Goal: Entertainment & Leisure: Consume media (video, audio)

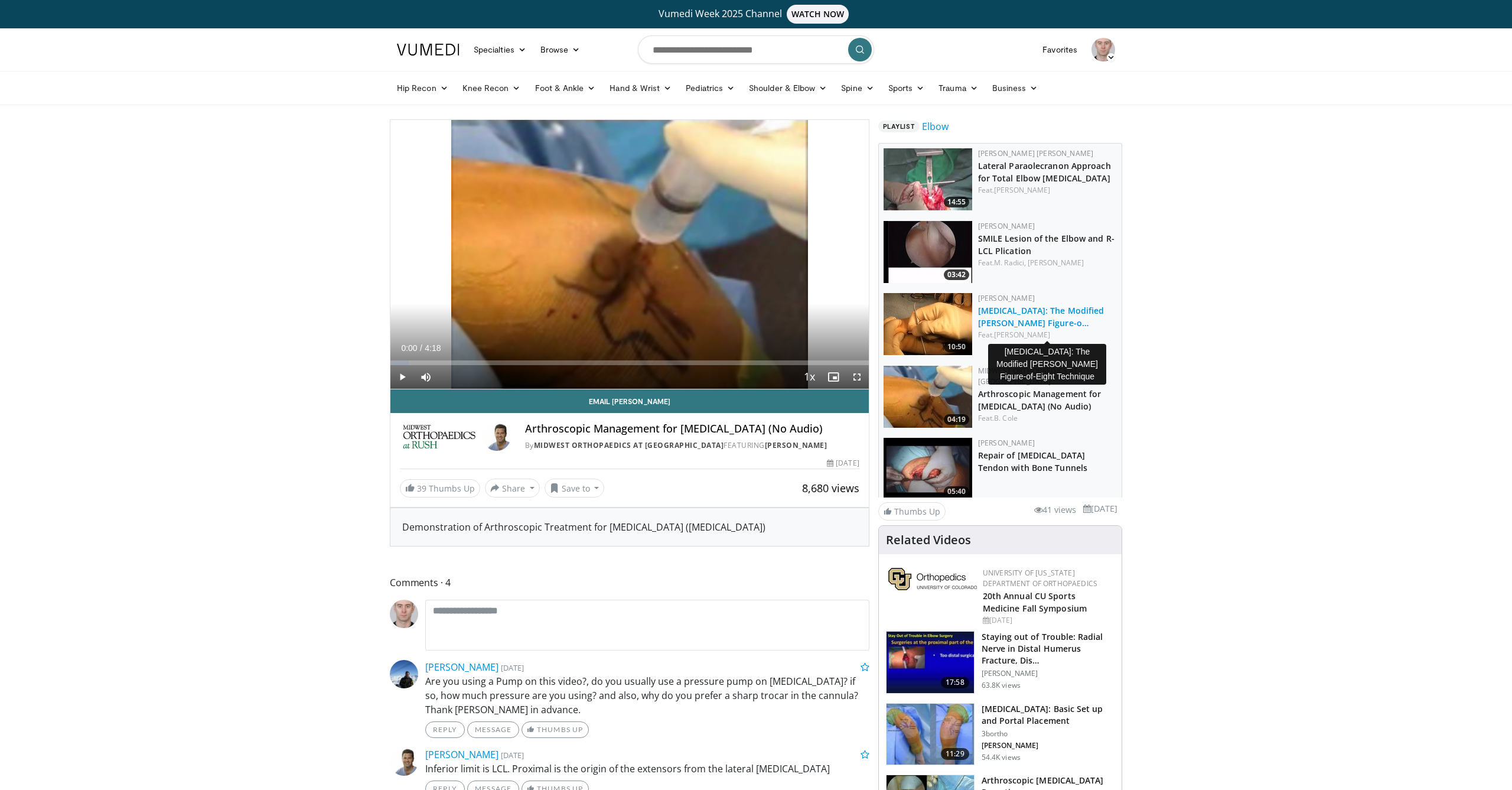
click at [1039, 328] on link "[MEDICAL_DATA]: The Modified [PERSON_NAME] Figure-o…" at bounding box center [1041, 316] width 126 height 24
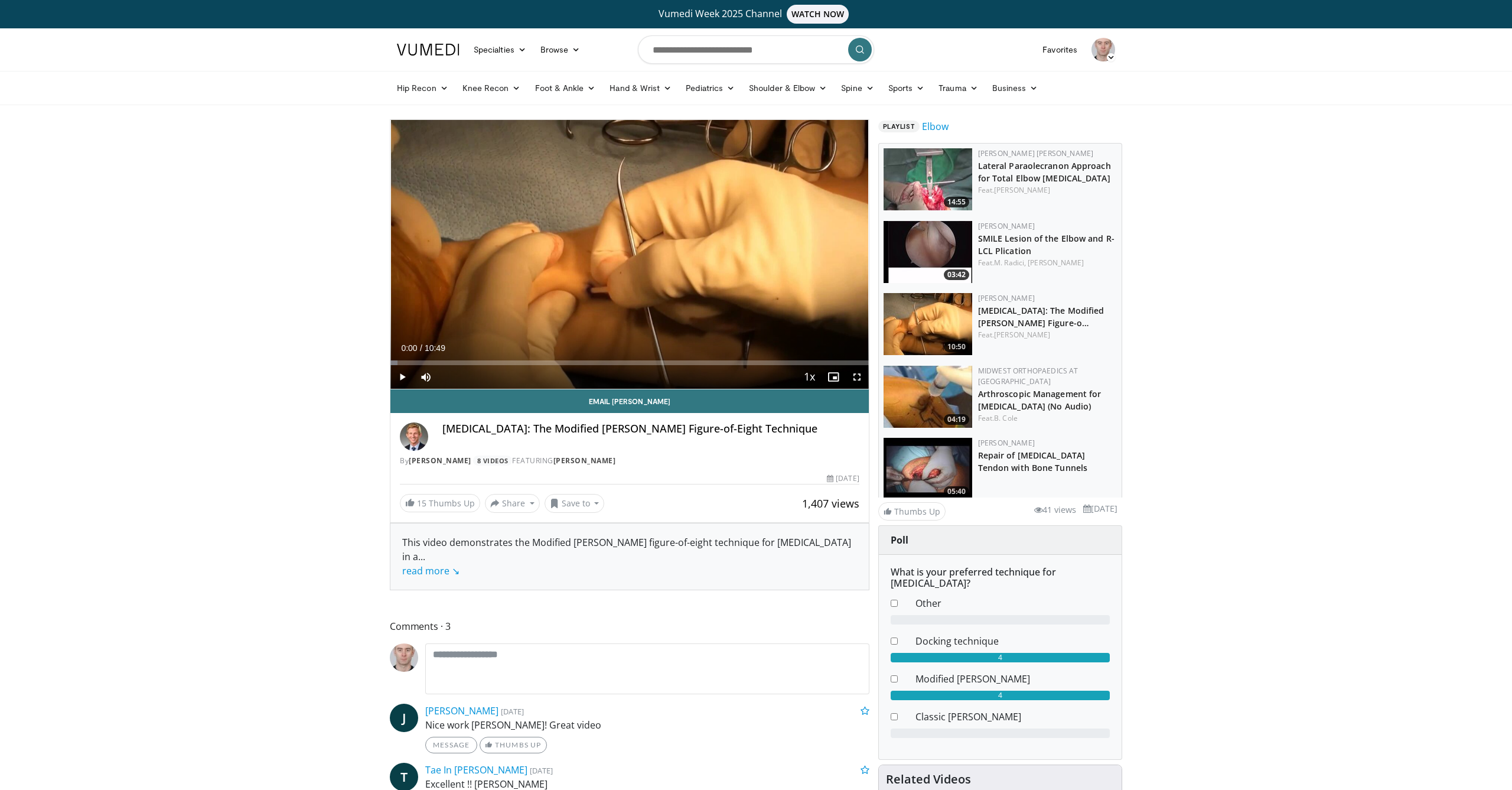
click at [401, 375] on span "Video Player" at bounding box center [402, 376] width 24 height 24
click at [449, 361] on div "Progress Bar" at bounding box center [449, 363] width 1 height 5
click at [444, 362] on div "Progress Bar" at bounding box center [445, 363] width 1 height 5
click at [430, 362] on div "Progress Bar" at bounding box center [430, 363] width 1 height 5
click at [517, 363] on div "Progress Bar" at bounding box center [504, 363] width 81 height 5
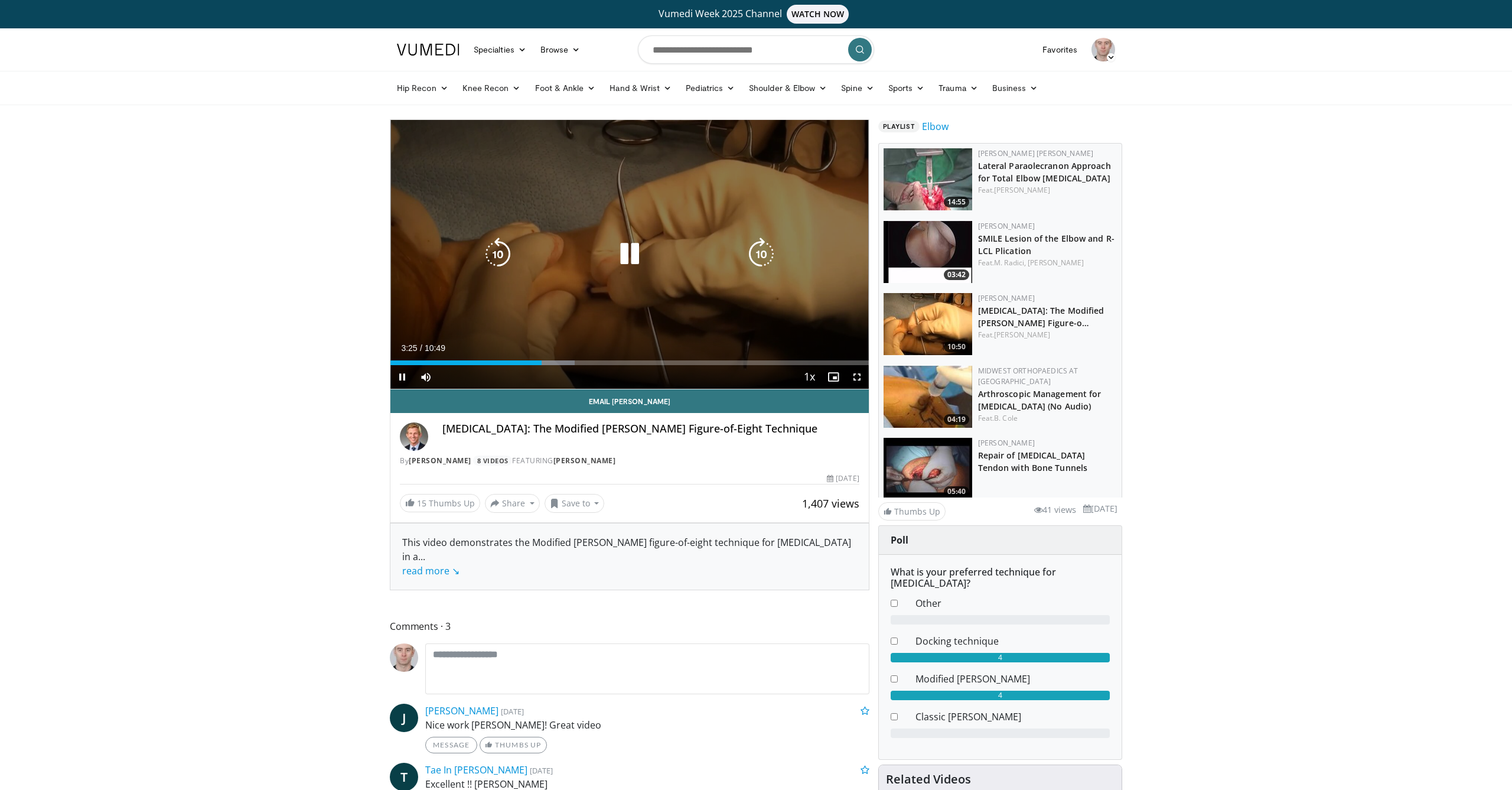
click at [624, 262] on icon "Video Player" at bounding box center [629, 254] width 33 height 33
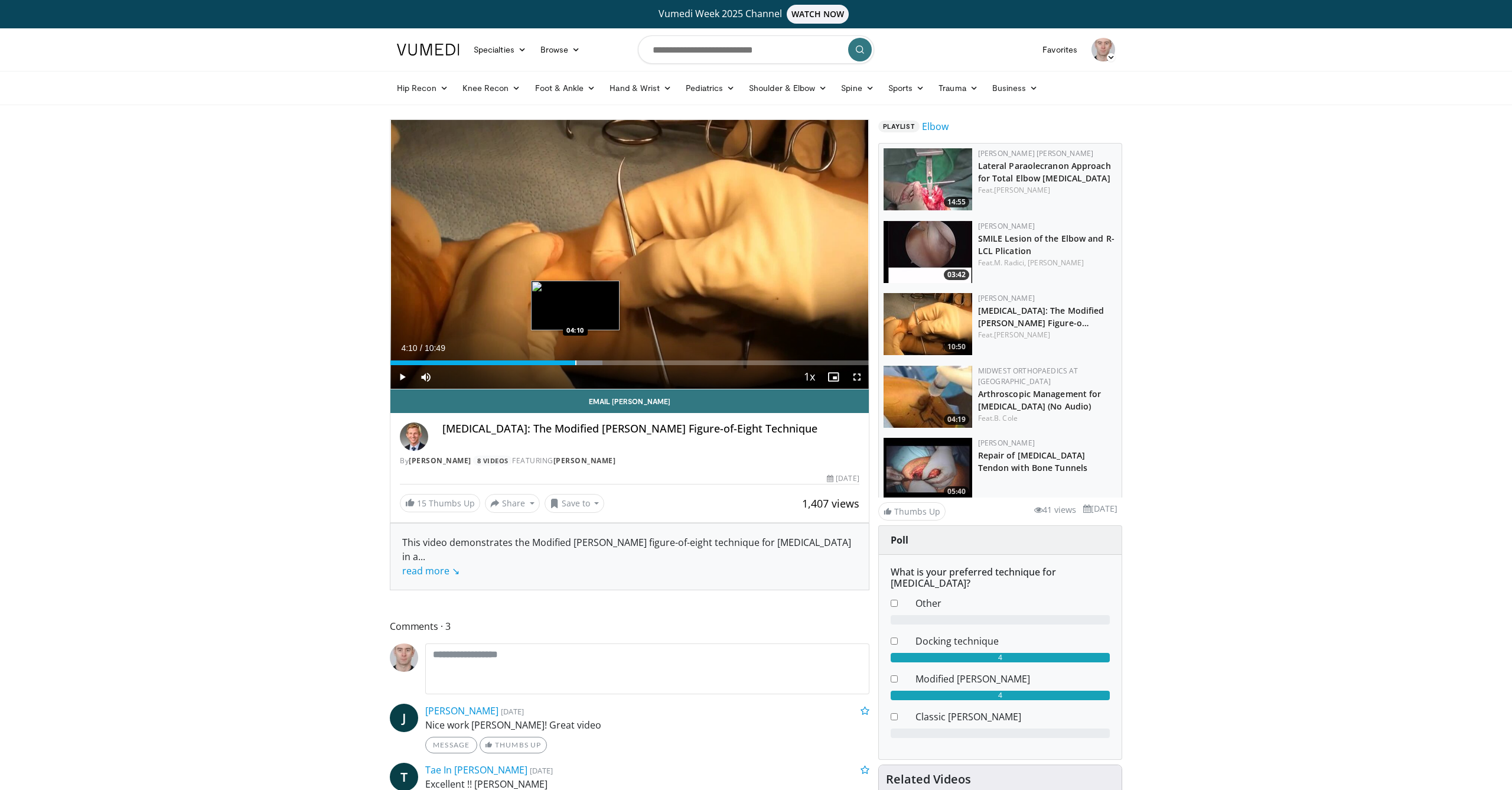
click at [575, 361] on div "Progress Bar" at bounding box center [576, 363] width 1 height 5
click at [405, 380] on span "Video Player" at bounding box center [402, 376] width 24 height 24
click at [598, 364] on div "Progress Bar" at bounding box center [598, 363] width 1 height 5
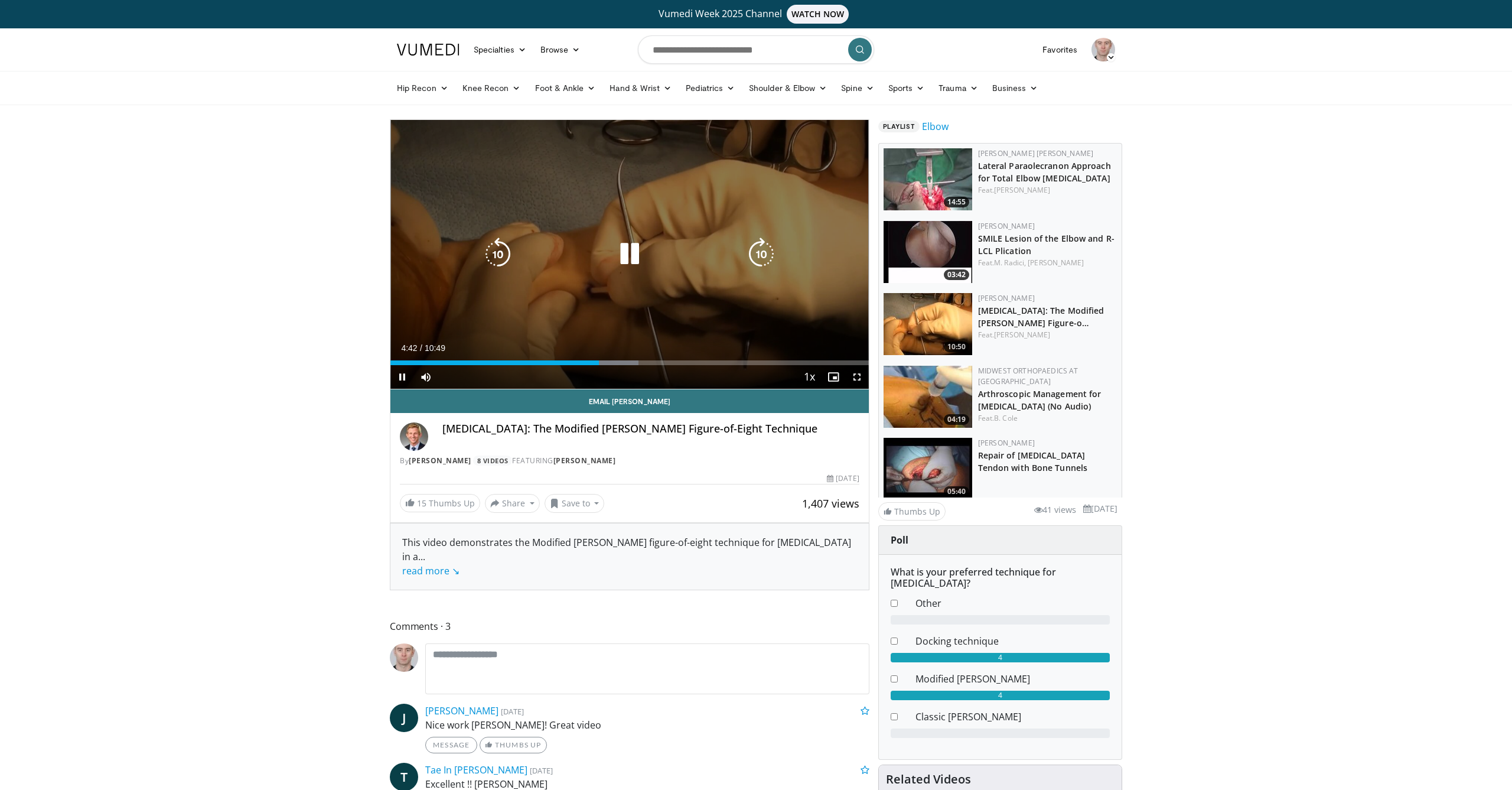
click at [657, 361] on div "Loaded : 51.92% 04:42 06:06" at bounding box center [629, 363] width 478 height 5
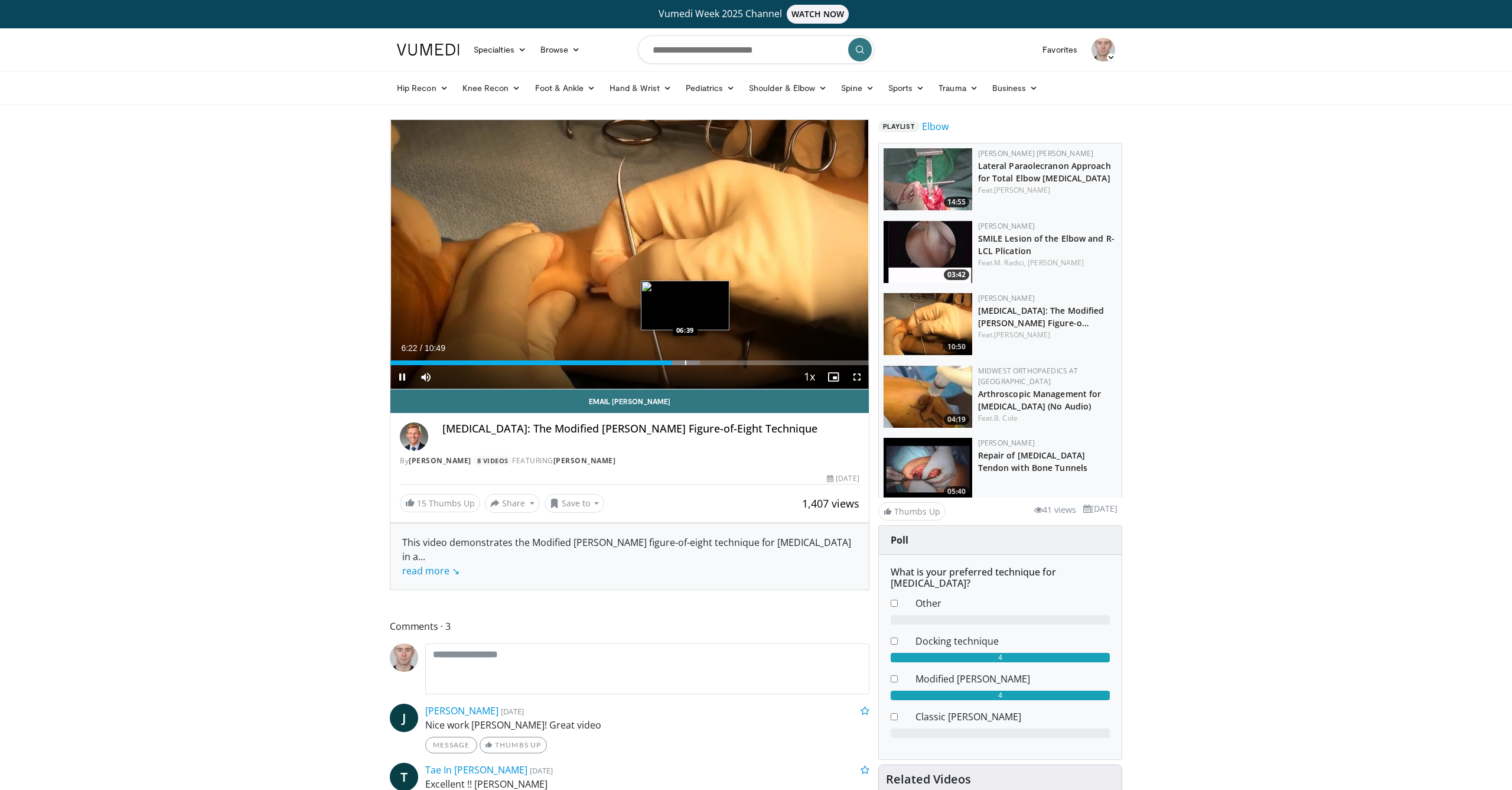
click at [686, 363] on div "Progress Bar" at bounding box center [686, 363] width 1 height 5
click at [705, 363] on div "Progress Bar" at bounding box center [706, 363] width 1 height 5
click at [406, 378] on span "Video Player" at bounding box center [402, 376] width 24 height 24
